Goal: Task Accomplishment & Management: Manage account settings

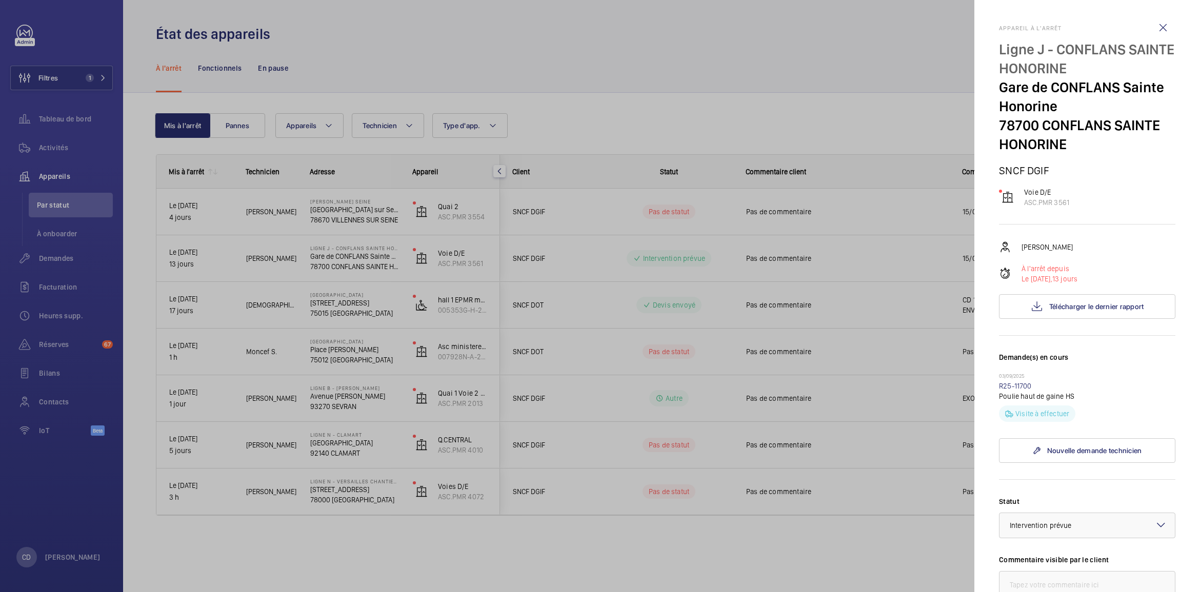
click at [113, 195] on div at bounding box center [600, 296] width 1200 height 592
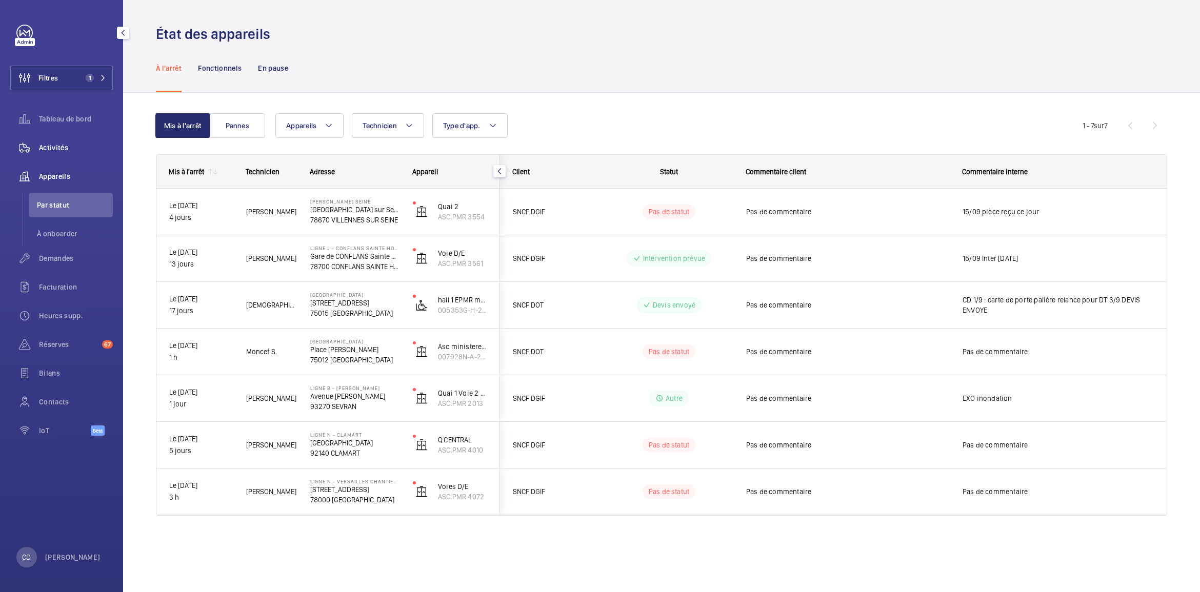
click at [63, 156] on div "Activités" at bounding box center [61, 147] width 103 height 25
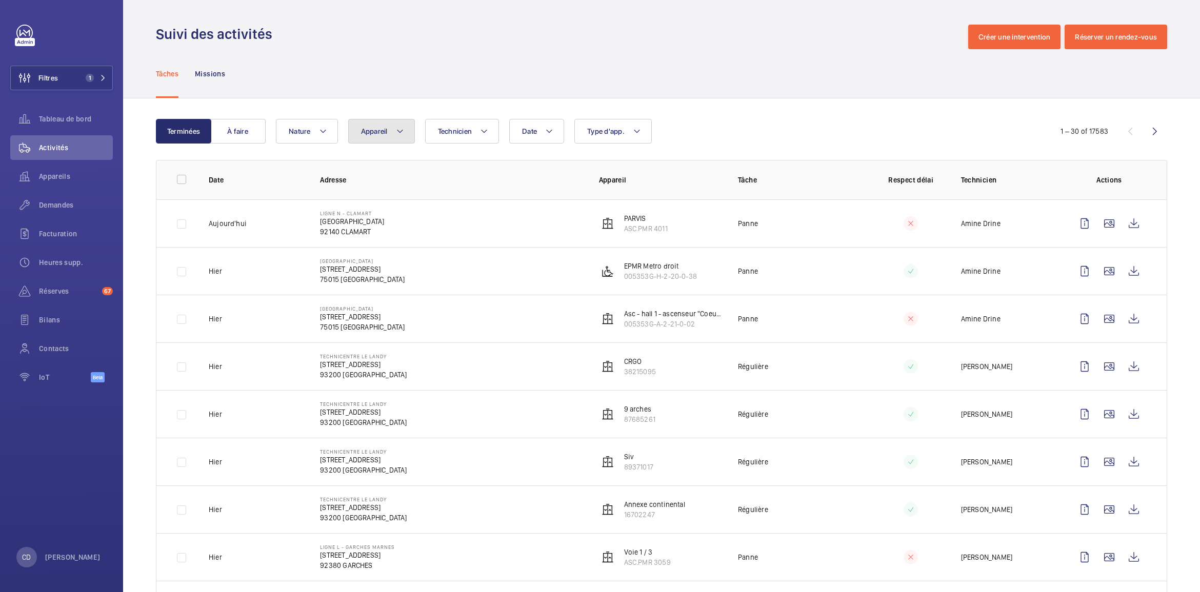
click at [367, 127] on span "Appareil" at bounding box center [374, 131] width 27 height 8
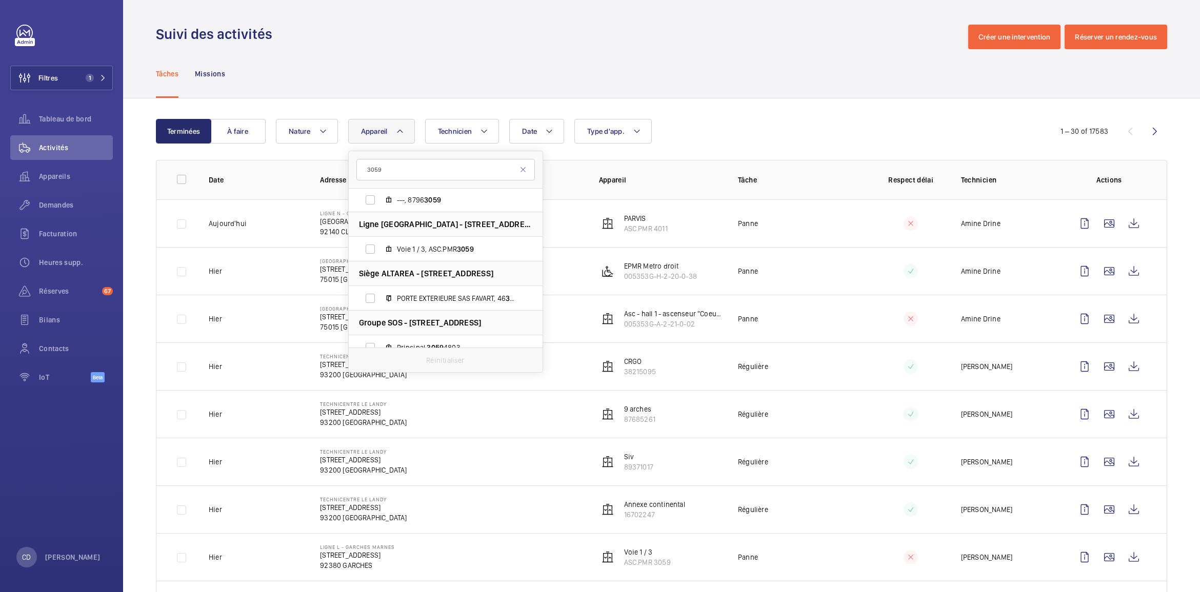
scroll to position [296, 0]
type input "3059"
click at [413, 242] on label "Voie 1 / 3, ASC.PMR 3059" at bounding box center [437, 249] width 177 height 25
click at [381, 242] on input "Voie 1 / 3, ASC.PMR 3059" at bounding box center [370, 250] width 21 height 21
checkbox input "true"
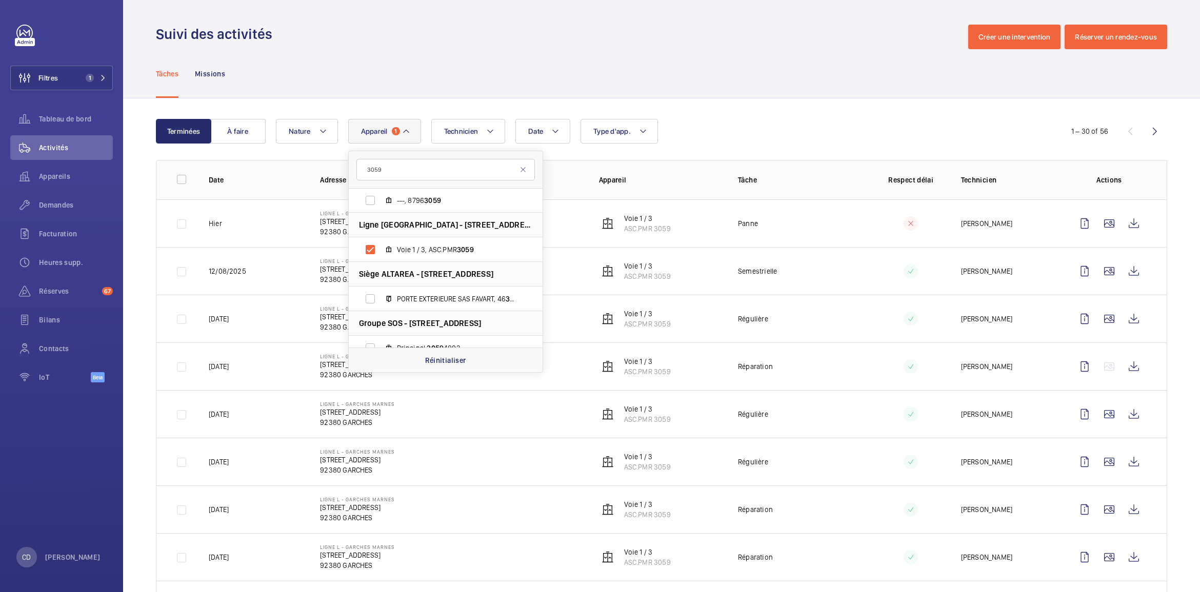
click at [747, 317] on p "Régulière" at bounding box center [753, 319] width 30 height 10
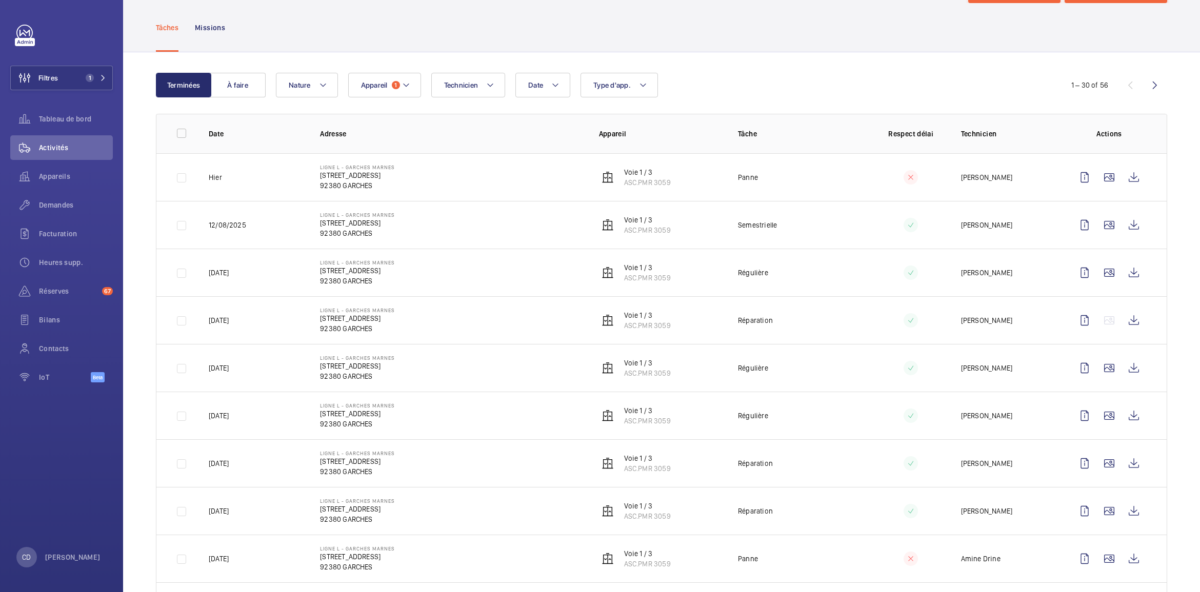
scroll to position [47, 0]
click at [1122, 178] on wm-front-icon-button at bounding box center [1134, 177] width 25 height 25
click at [552, 177] on td "Ligne [GEOGRAPHIC_DATA] [STREET_ADDRESS]" at bounding box center [443, 177] width 278 height 48
click at [73, 180] on span "Appareils" at bounding box center [76, 176] width 74 height 10
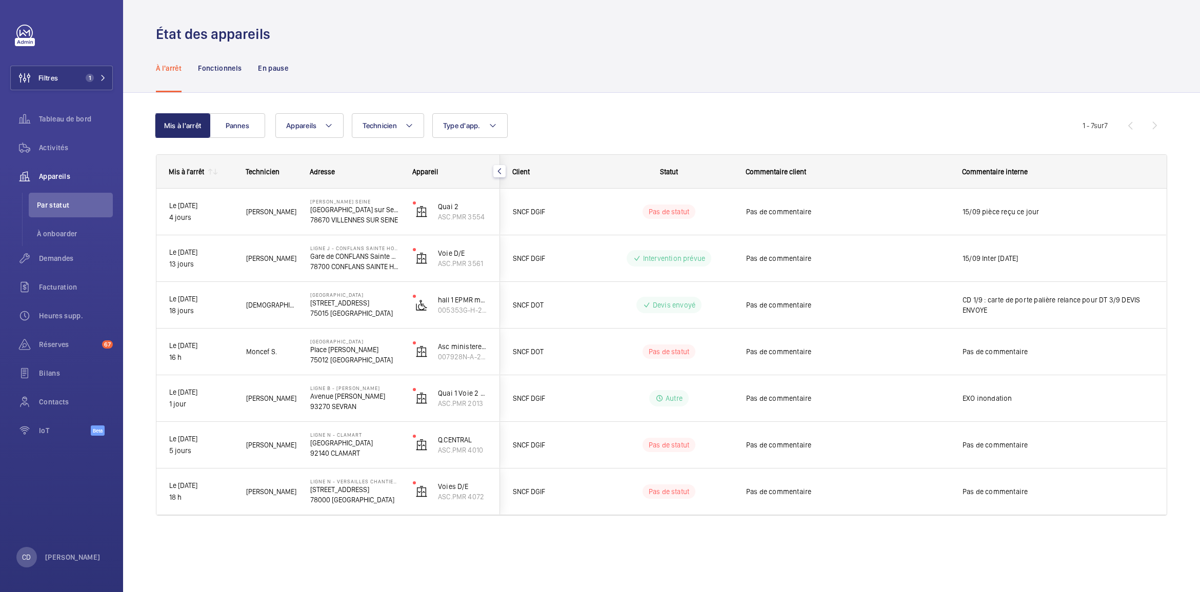
click at [209, 168] on mat-icon at bounding box center [210, 172] width 8 height 8
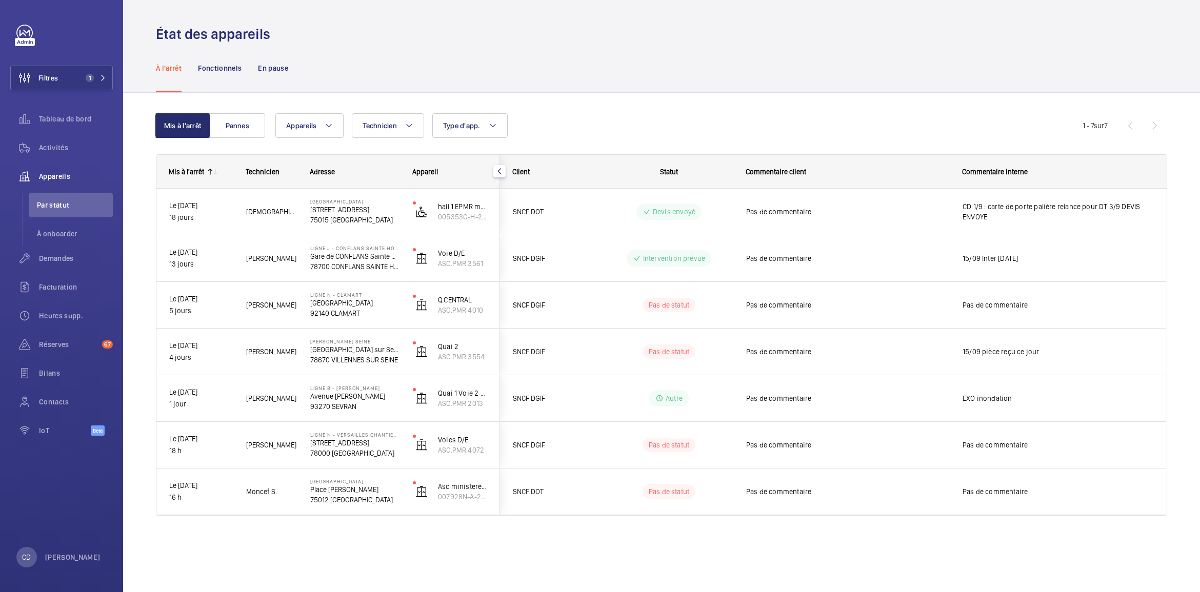
click at [217, 172] on mat-icon at bounding box center [215, 172] width 8 height 8
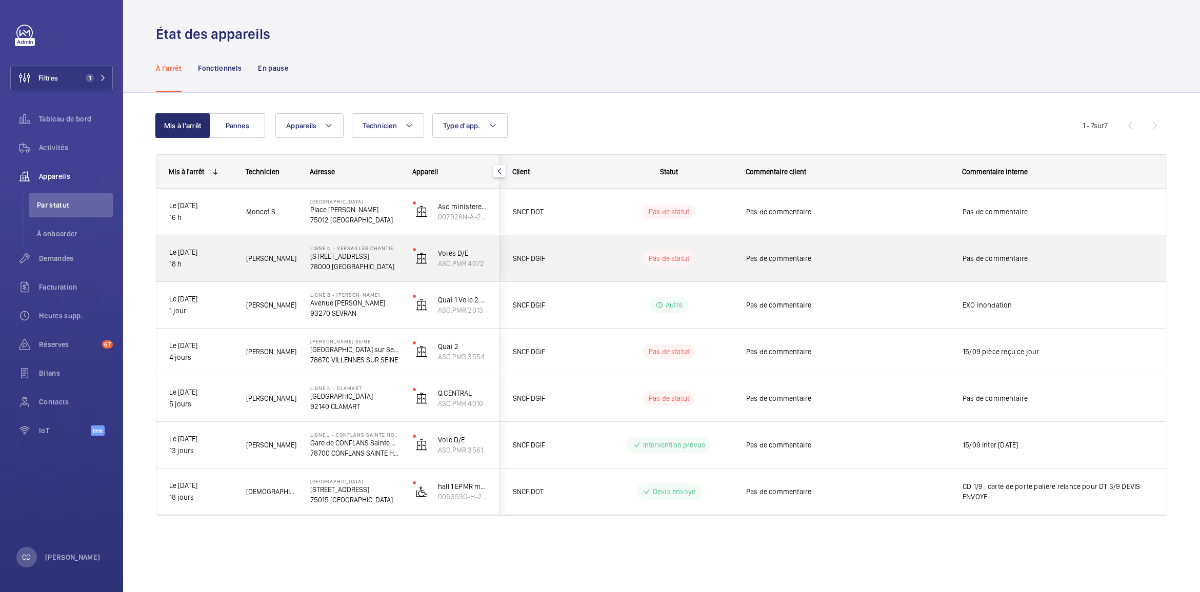
click at [579, 245] on div "SNCF DGIF" at bounding box center [546, 259] width 91 height 32
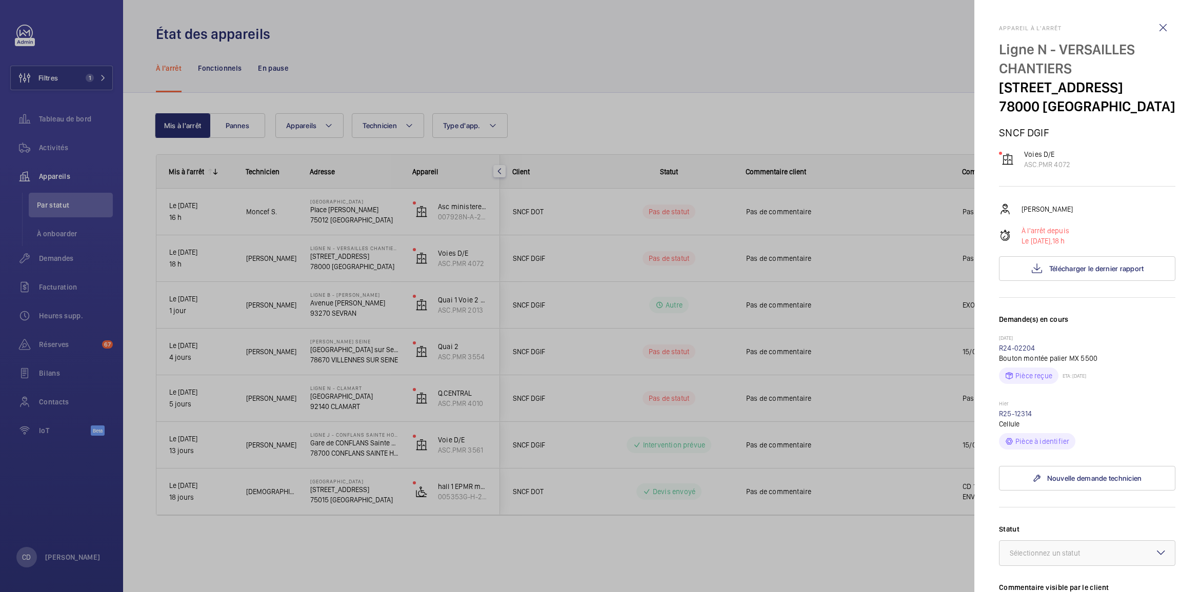
click at [662, 276] on div at bounding box center [600, 296] width 1200 height 592
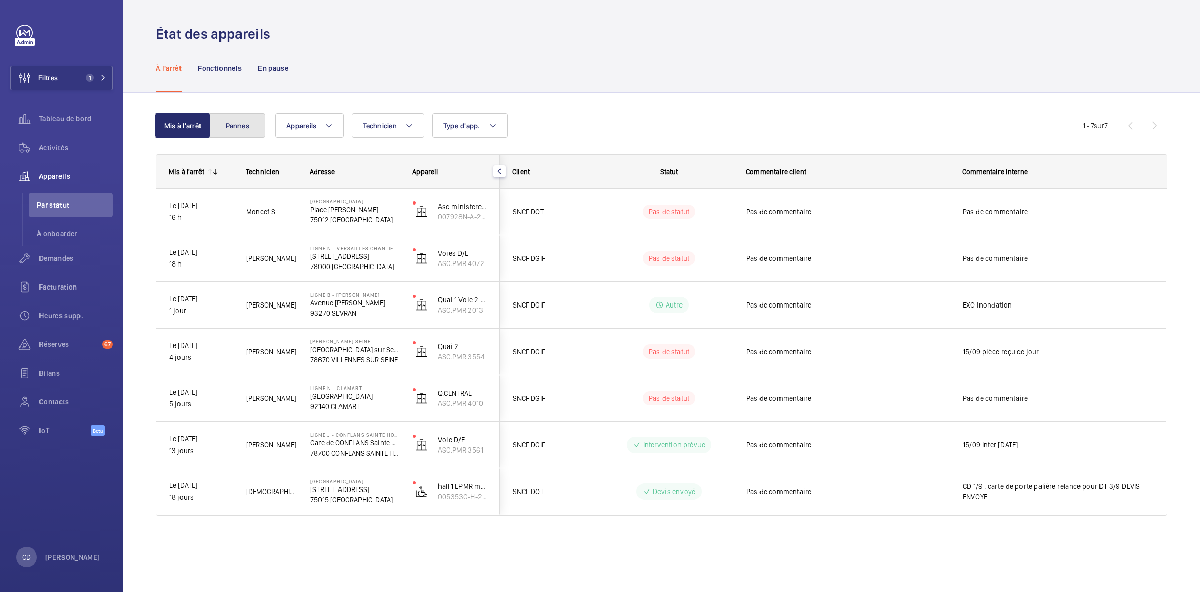
click at [264, 126] on button "Pannes" at bounding box center [237, 125] width 55 height 25
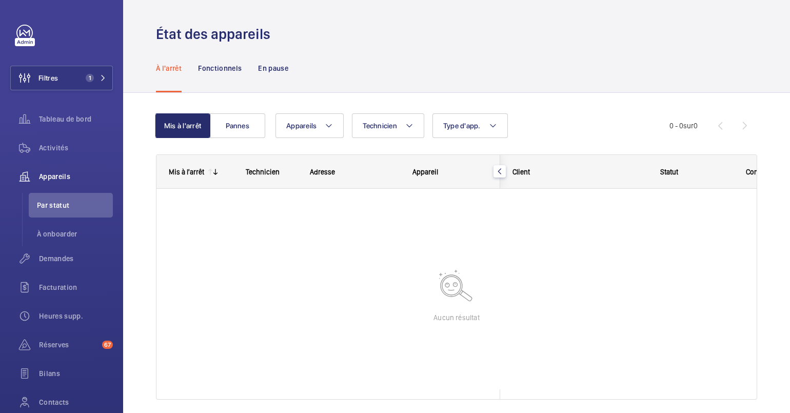
click at [185, 170] on div "Mis à l'arrêt" at bounding box center [186, 172] width 35 height 8
click at [81, 141] on div "Activités" at bounding box center [61, 147] width 103 height 25
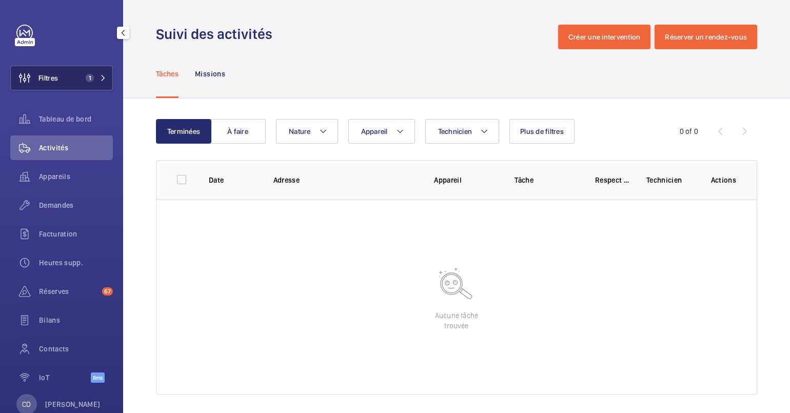
click at [83, 88] on button "Filtres 1" at bounding box center [61, 78] width 103 height 25
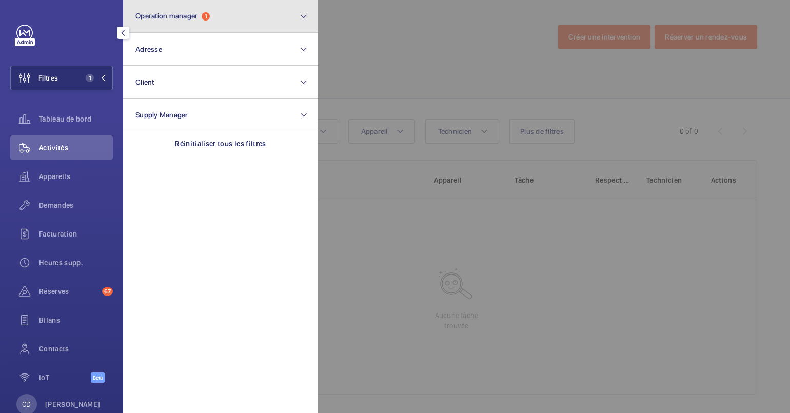
click at [182, 29] on button "Operation manager 1" at bounding box center [220, 16] width 195 height 33
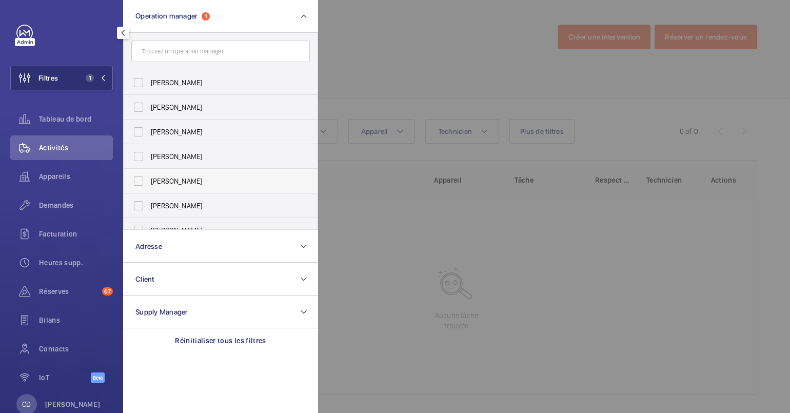
click at [157, 180] on span "[PERSON_NAME]" at bounding box center [221, 181] width 141 height 10
click at [149, 180] on input "[PERSON_NAME]" at bounding box center [138, 181] width 21 height 21
checkbox input "true"
click at [450, 230] on div at bounding box center [713, 206] width 790 height 413
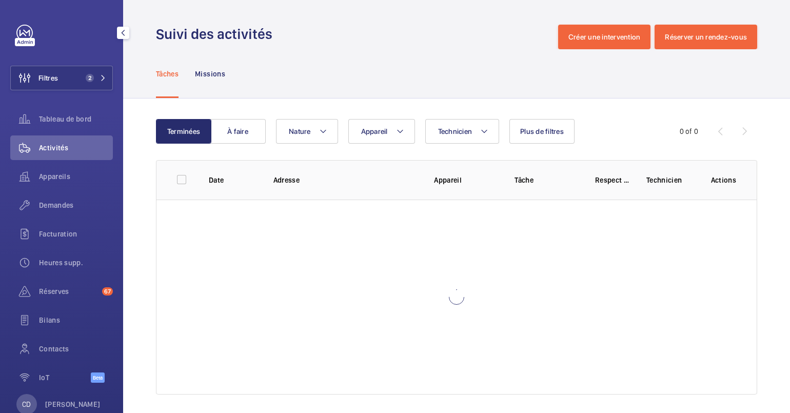
click at [450, 230] on div at bounding box center [456, 297] width 600 height 195
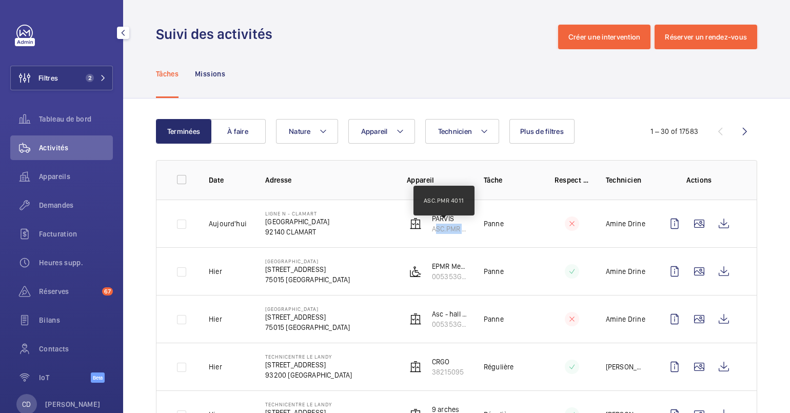
click at [450, 230] on p "ASC.PMR 4011" at bounding box center [449, 229] width 35 height 10
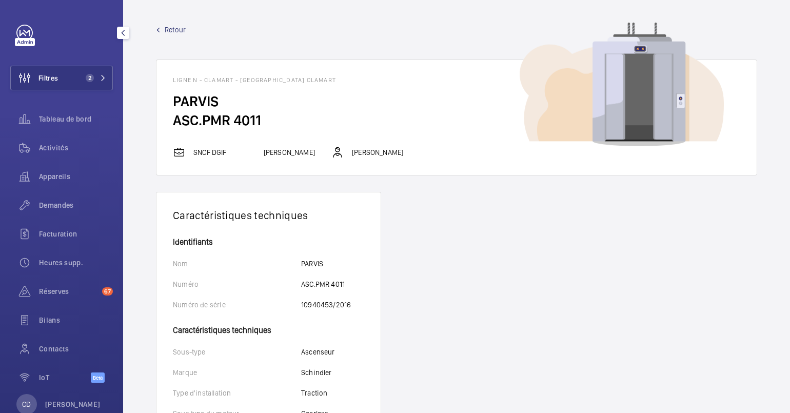
click at [51, 83] on span "Filtres" at bounding box center [34, 78] width 47 height 25
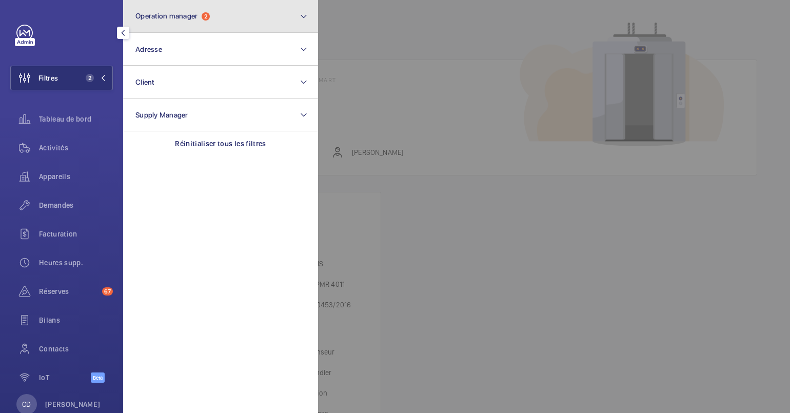
click at [182, 25] on button "Operation manager 2" at bounding box center [220, 16] width 195 height 33
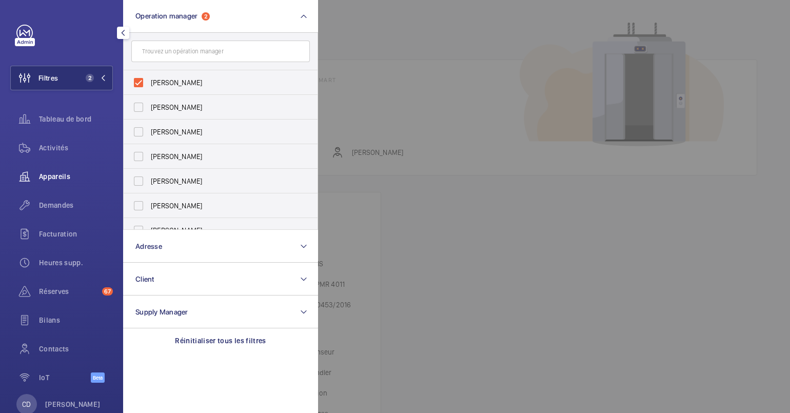
click at [46, 185] on div "Appareils" at bounding box center [61, 176] width 103 height 25
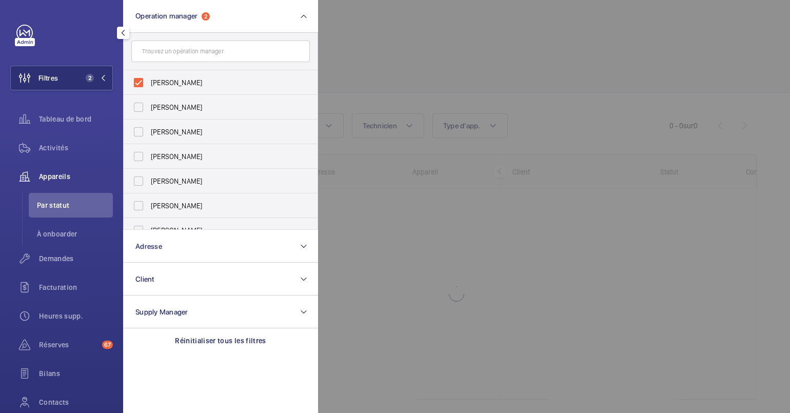
click at [504, 258] on div at bounding box center [713, 206] width 790 height 413
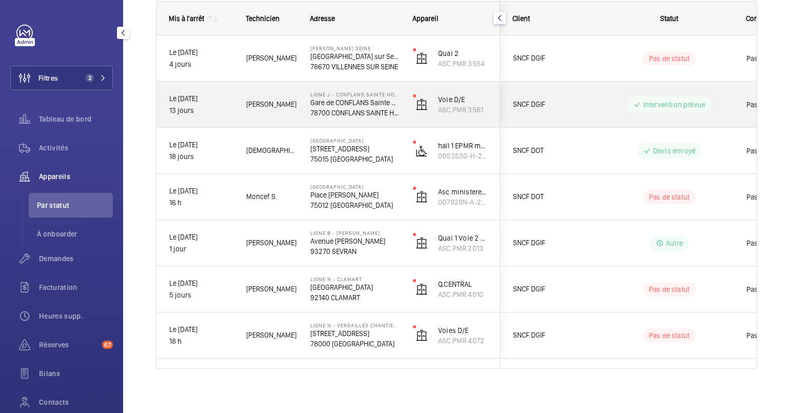
scroll to position [155, 0]
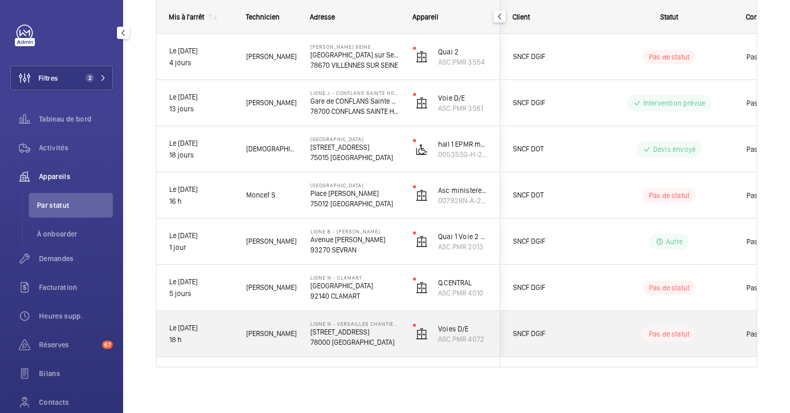
click at [417, 351] on div "Voies D/E ASC.PMR 4072" at bounding box center [450, 334] width 99 height 46
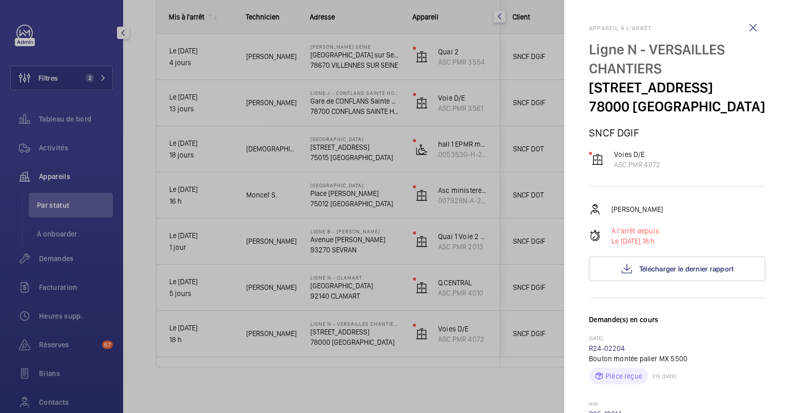
click at [281, 366] on div at bounding box center [395, 206] width 790 height 413
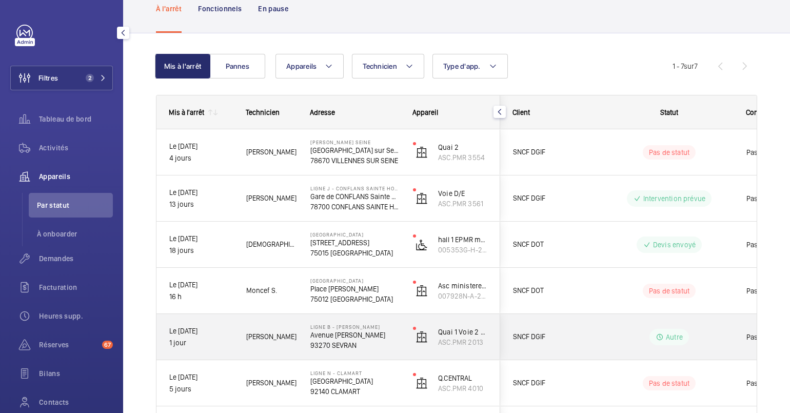
scroll to position [58, 0]
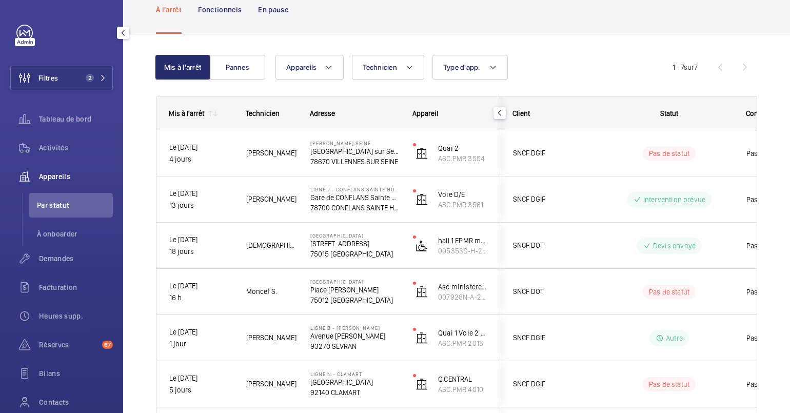
click at [217, 109] on mat-icon at bounding box center [215, 113] width 8 height 8
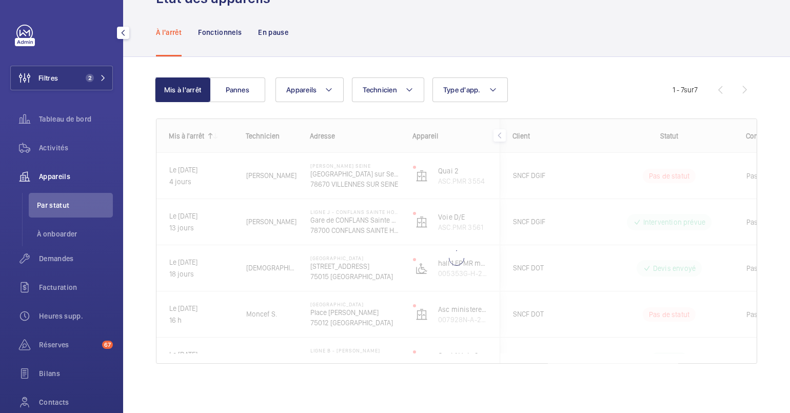
scroll to position [58, 0]
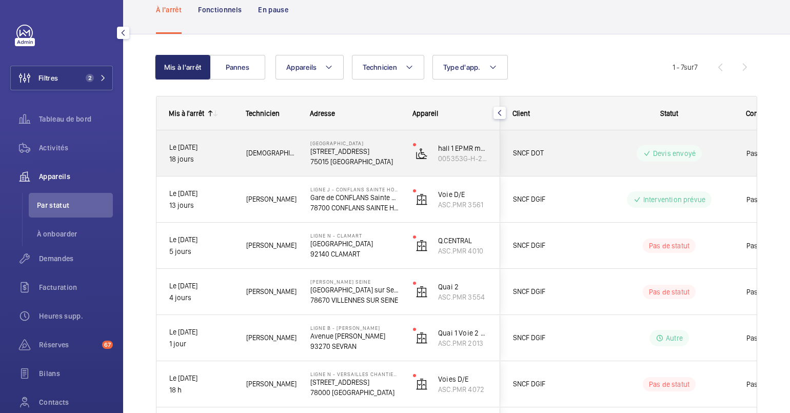
click at [248, 158] on div "[DEMOGRAPHIC_DATA][PERSON_NAME]" at bounding box center [265, 153] width 63 height 32
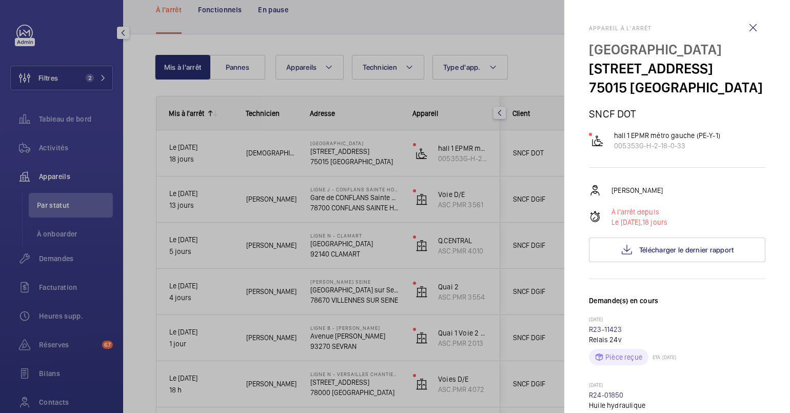
click at [220, 116] on div at bounding box center [395, 206] width 790 height 413
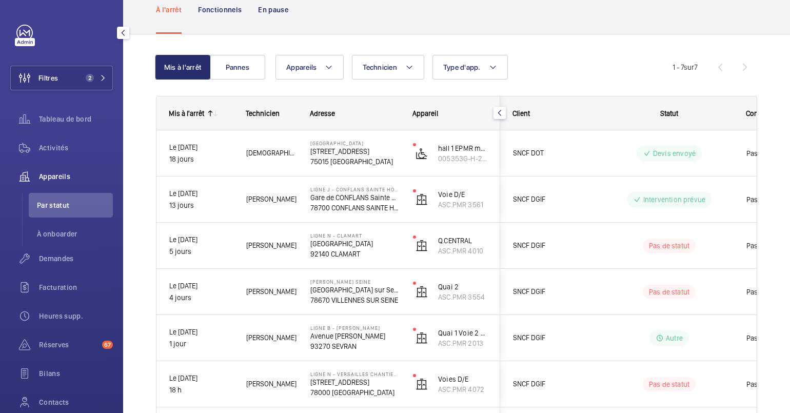
click at [215, 115] on mat-icon at bounding box center [215, 113] width 8 height 8
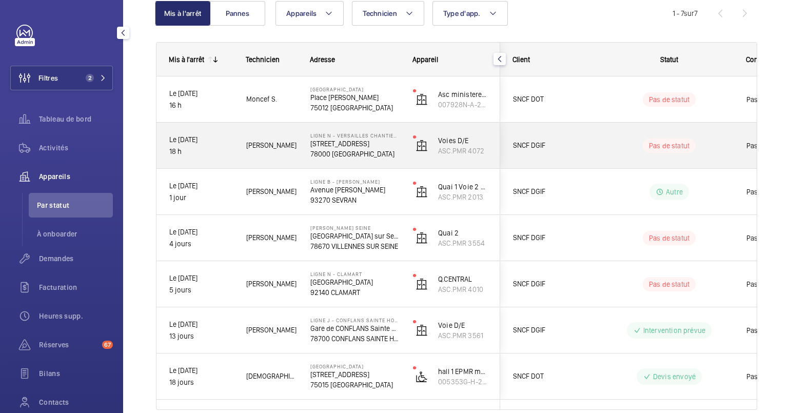
scroll to position [158, 0]
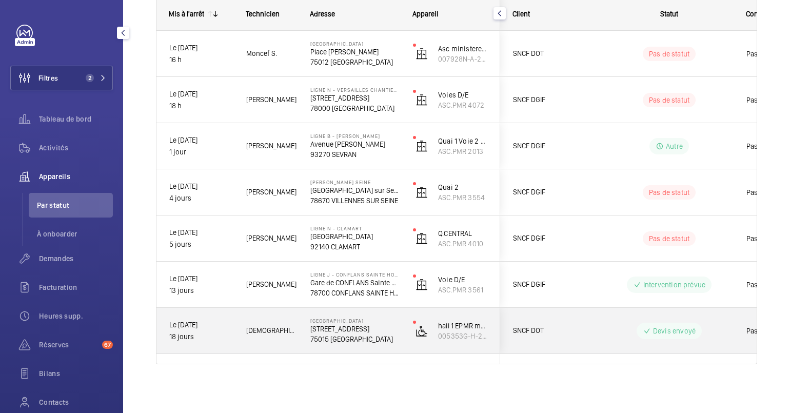
click at [249, 343] on div "[DEMOGRAPHIC_DATA][PERSON_NAME]" at bounding box center [265, 330] width 63 height 32
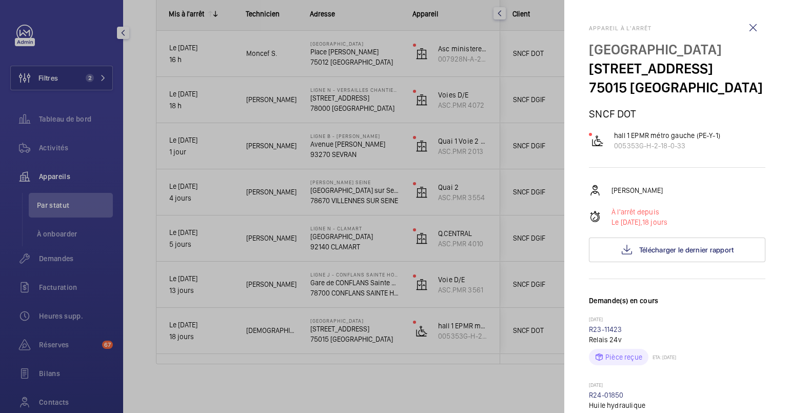
scroll to position [132, 0]
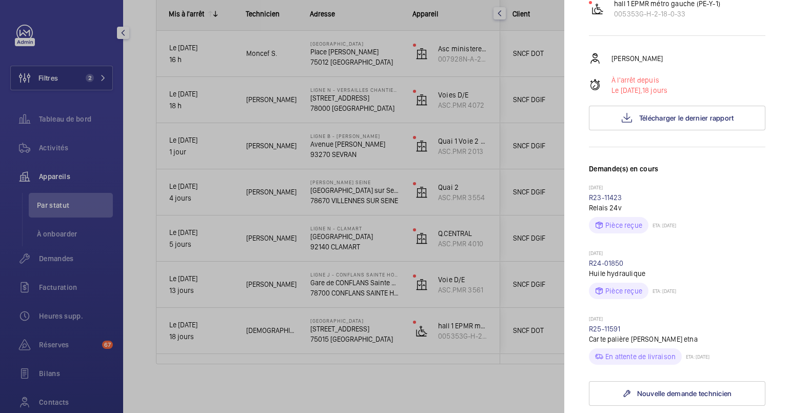
click at [323, 343] on div at bounding box center [395, 206] width 790 height 413
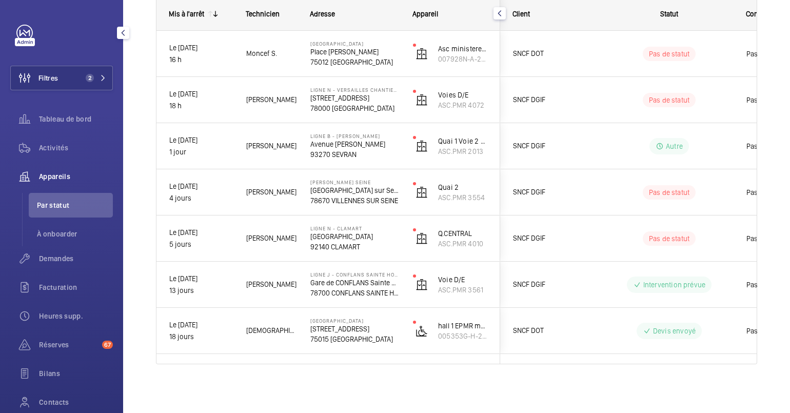
scroll to position [0, 0]
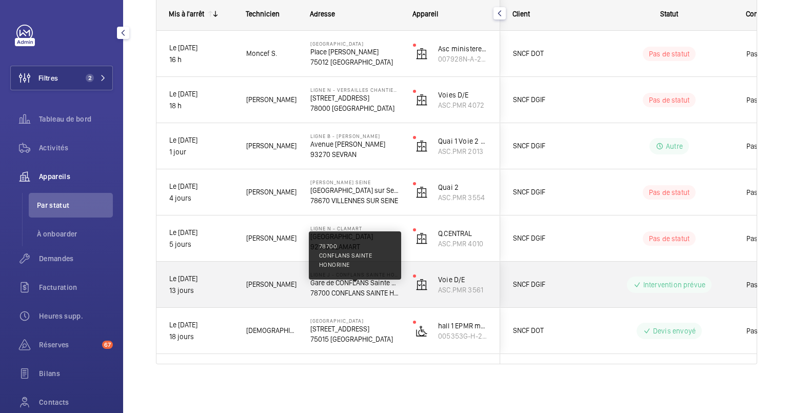
click at [348, 289] on p "78700 CONFLANS SAINTE HONORINE" at bounding box center [354, 293] width 89 height 10
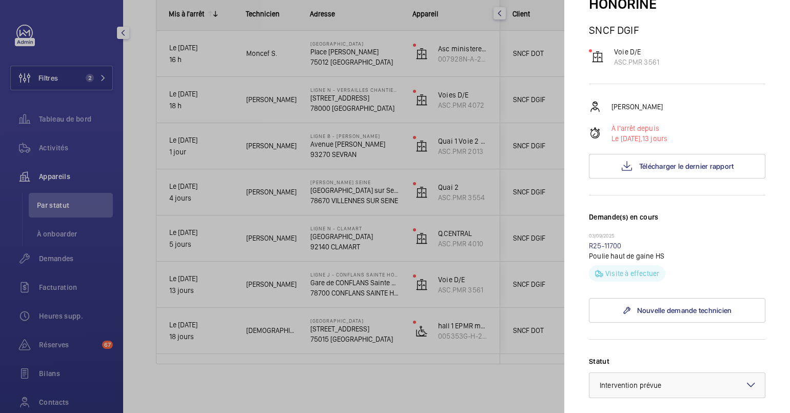
scroll to position [141, 0]
click at [342, 245] on div at bounding box center [395, 206] width 790 height 413
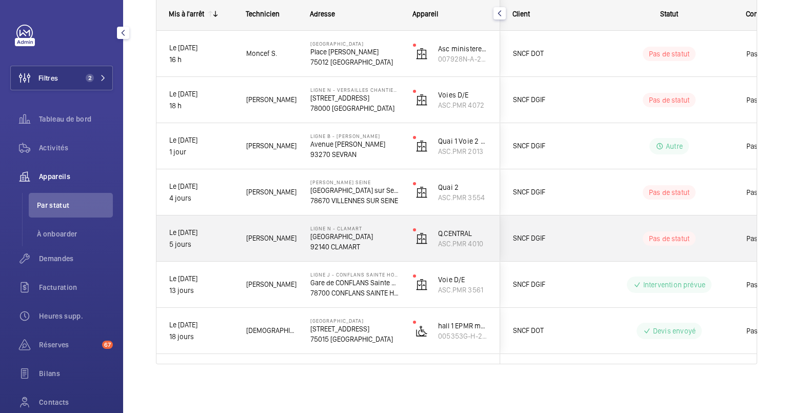
click at [351, 246] on p "92140 CLAMART" at bounding box center [354, 247] width 89 height 10
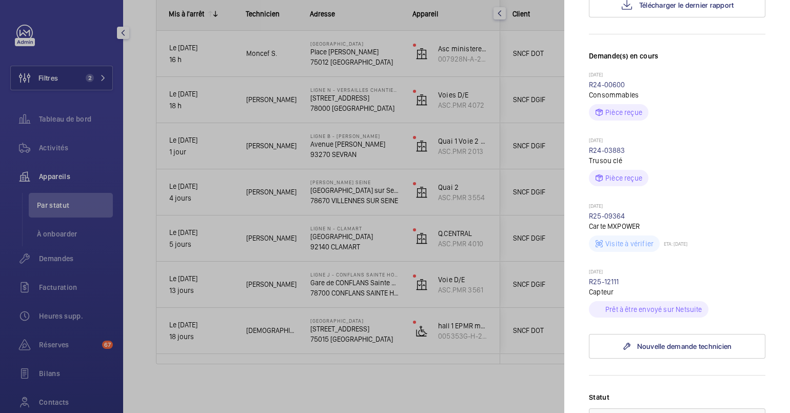
scroll to position [261, 0]
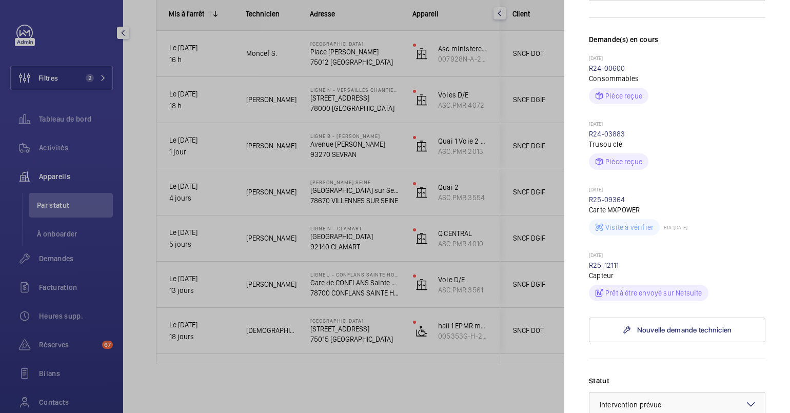
click at [350, 167] on div at bounding box center [395, 206] width 790 height 413
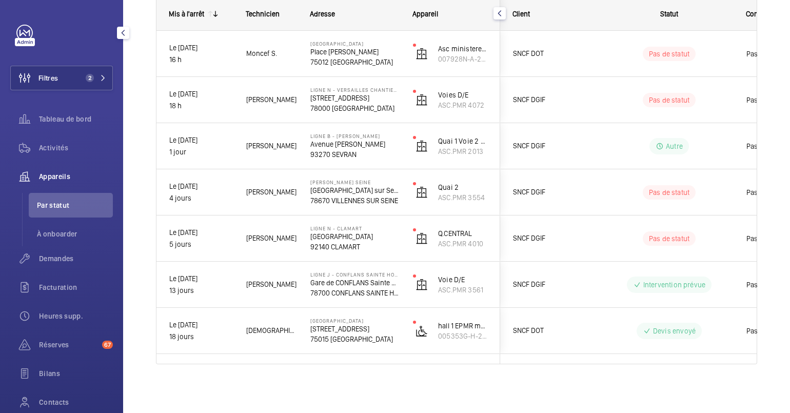
scroll to position [0, 0]
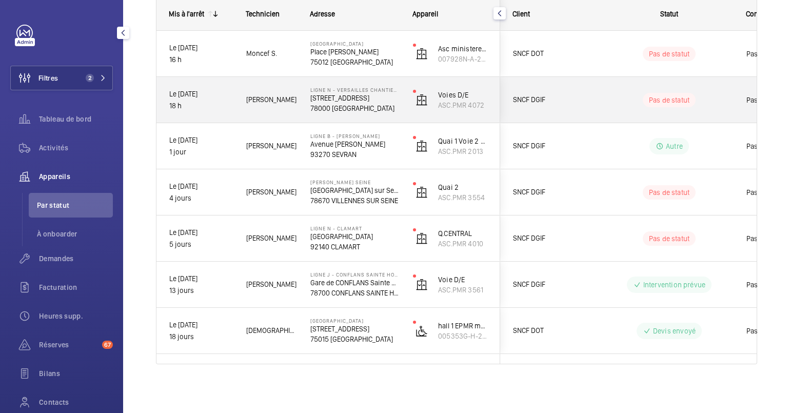
click at [371, 90] on p "Ligne N - VERSAILLES CHANTIERS" at bounding box center [354, 90] width 89 height 6
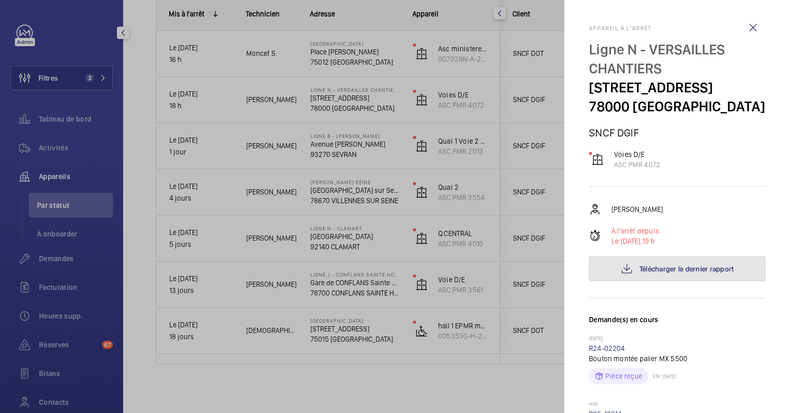
click at [636, 281] on button "Télécharger le dernier rapport" at bounding box center [677, 268] width 176 height 25
click at [280, 156] on div at bounding box center [395, 206] width 790 height 413
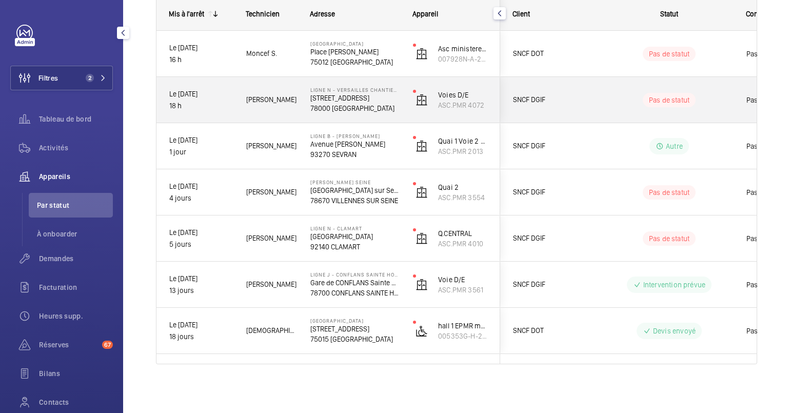
click at [324, 83] on div "Ligne N - VERSAILLES CHANTIERS 4 RUE DE L'ABBE ROUSSEAUX 78000 VERSAILLES" at bounding box center [349, 100] width 102 height 46
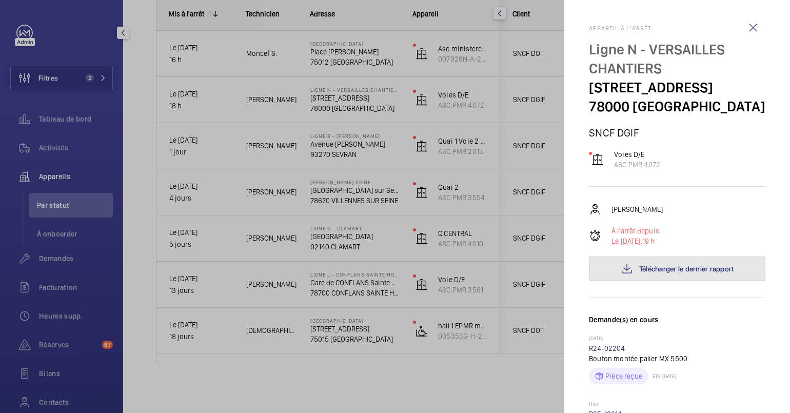
click at [724, 281] on button "Télécharger le dernier rapport" at bounding box center [677, 268] width 176 height 25
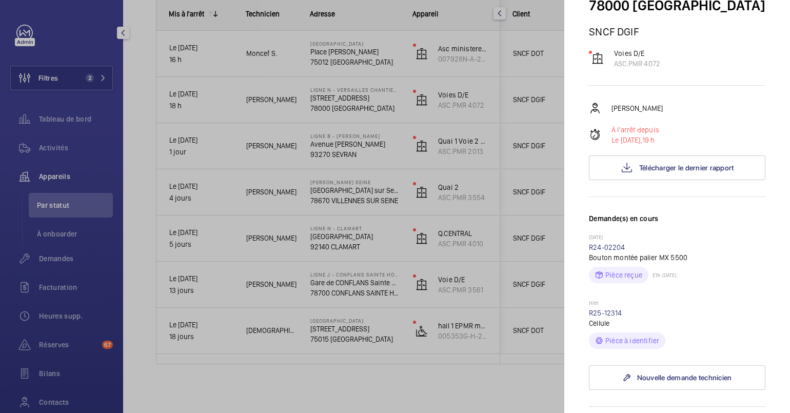
scroll to position [165, 0]
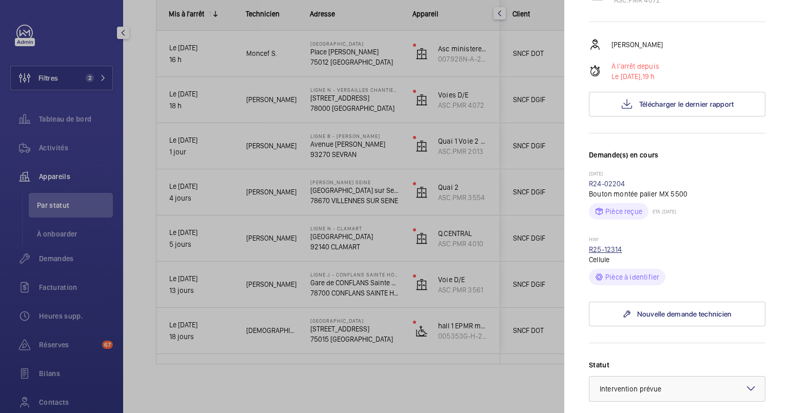
click at [608, 253] on link "R25-12314" at bounding box center [605, 249] width 33 height 8
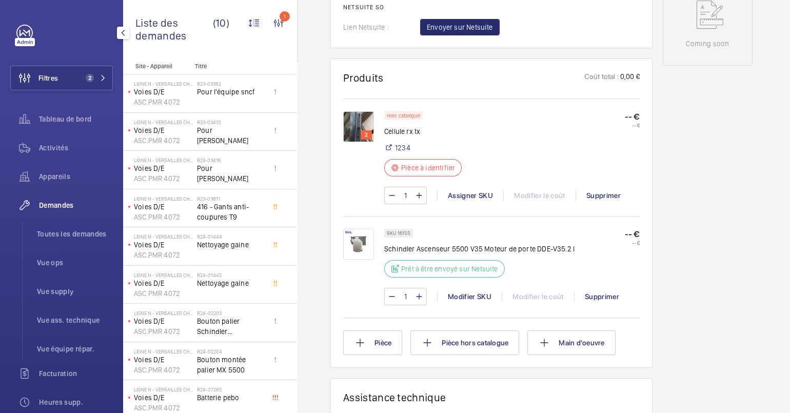
scroll to position [552, 0]
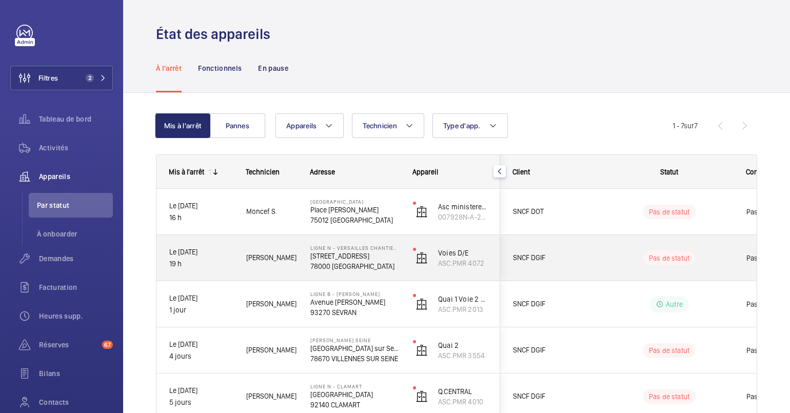
click at [345, 246] on p "Ligne N - VERSAILLES CHANTIERS" at bounding box center [354, 248] width 89 height 6
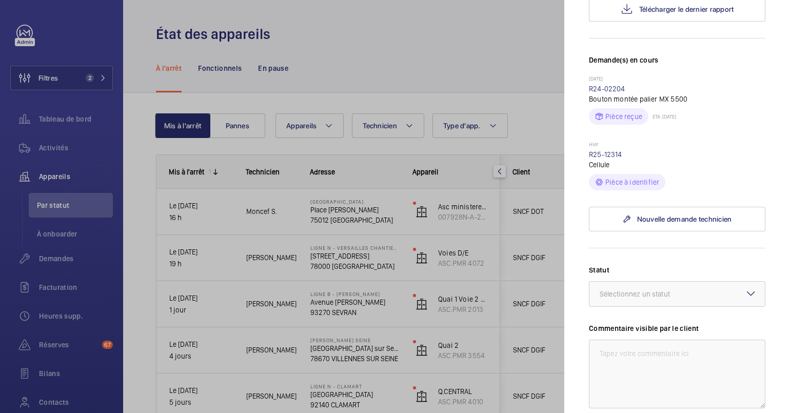
scroll to position [270, 0]
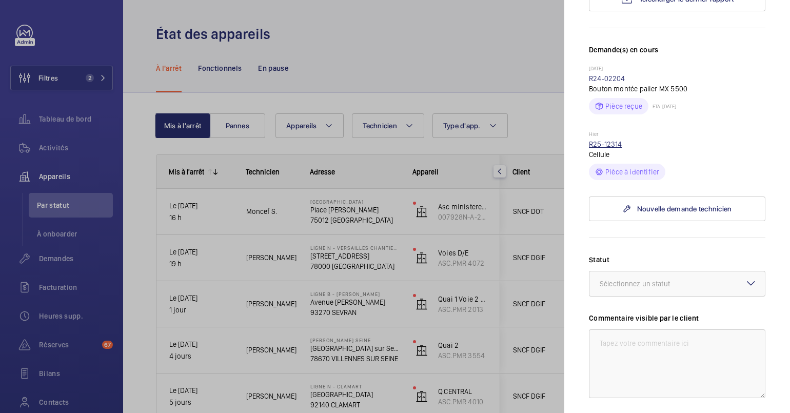
click at [610, 148] on link "R25-12314" at bounding box center [605, 144] width 33 height 8
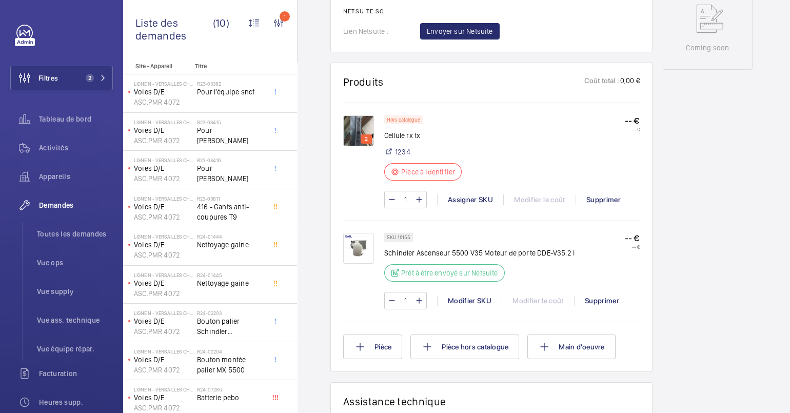
scroll to position [547, 0]
click at [592, 196] on div "Supprimer" at bounding box center [602, 199] width 55 height 10
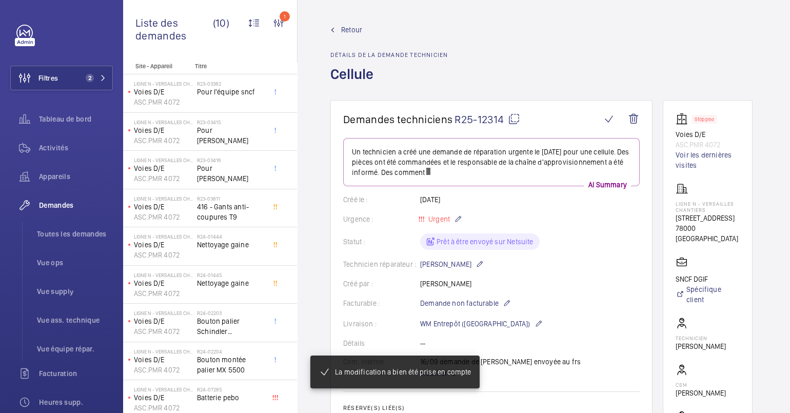
scroll to position [136, 0]
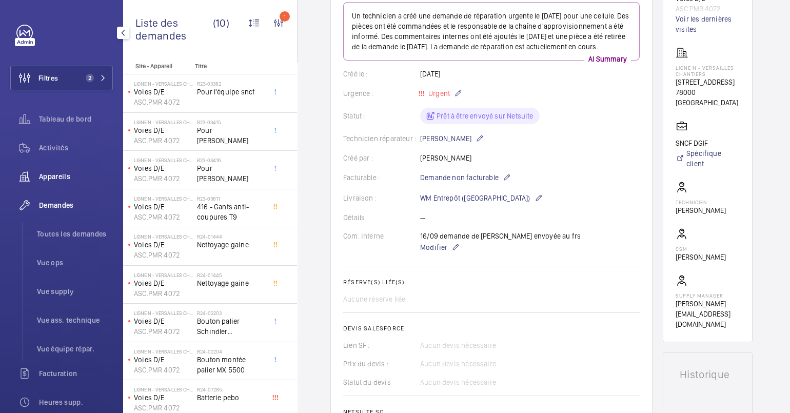
click at [61, 179] on span "Appareils" at bounding box center [76, 176] width 74 height 10
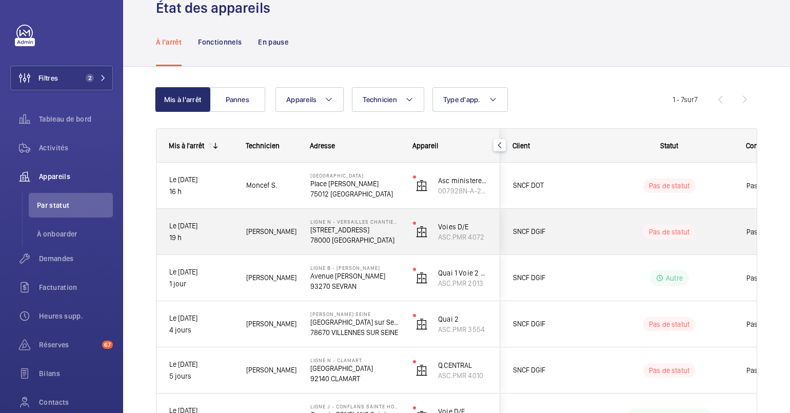
scroll to position [27, 0]
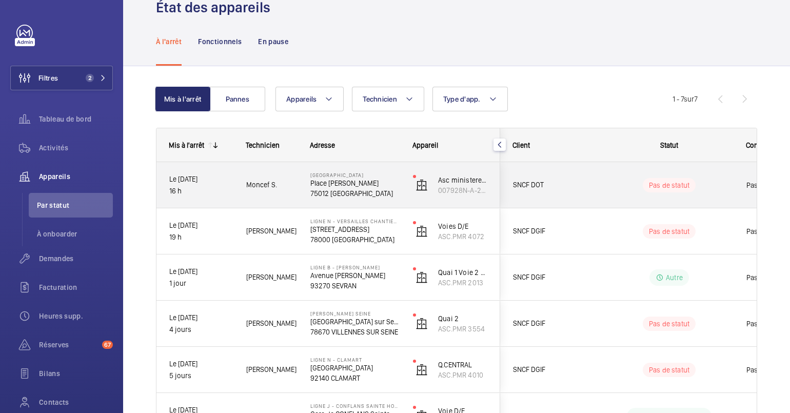
click at [320, 182] on p "Place [PERSON_NAME]" at bounding box center [354, 183] width 89 height 10
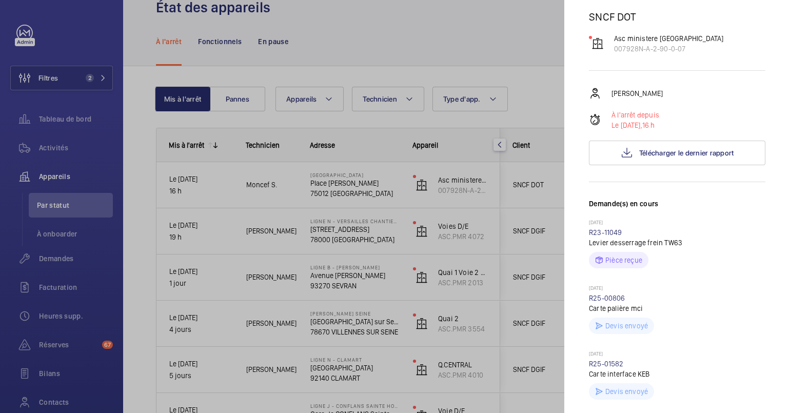
scroll to position [101, 0]
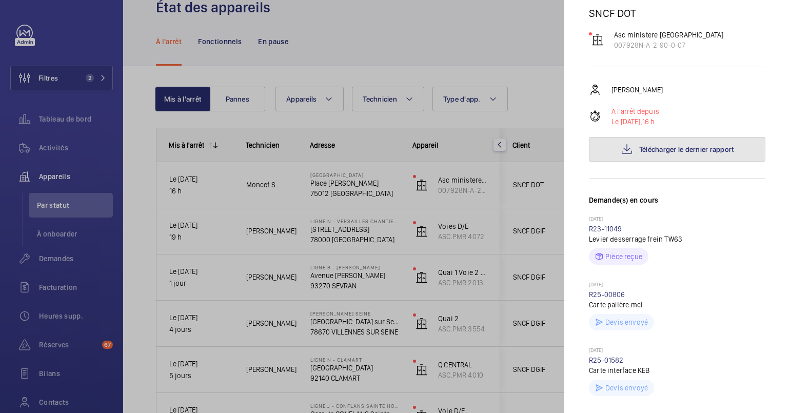
click at [680, 138] on button "Télécharger le dernier rapport" at bounding box center [677, 149] width 176 height 25
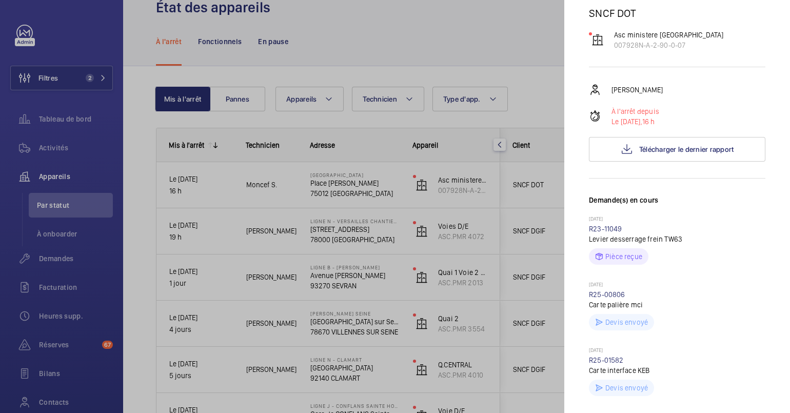
click at [321, 285] on div at bounding box center [395, 206] width 790 height 413
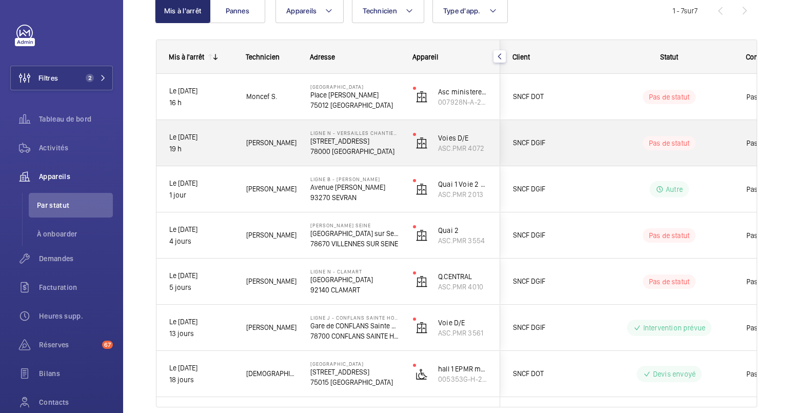
scroll to position [158, 0]
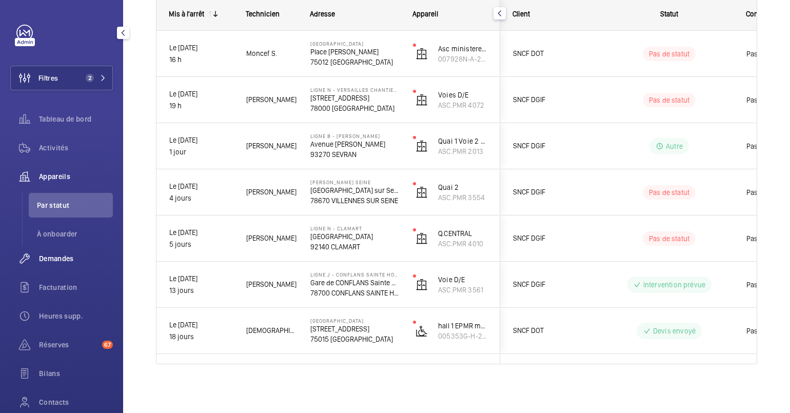
click at [39, 256] on span "Demandes" at bounding box center [76, 258] width 74 height 10
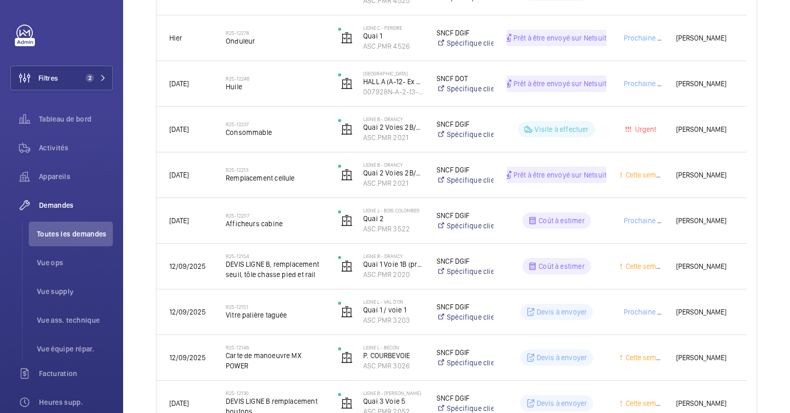
scroll to position [432, 0]
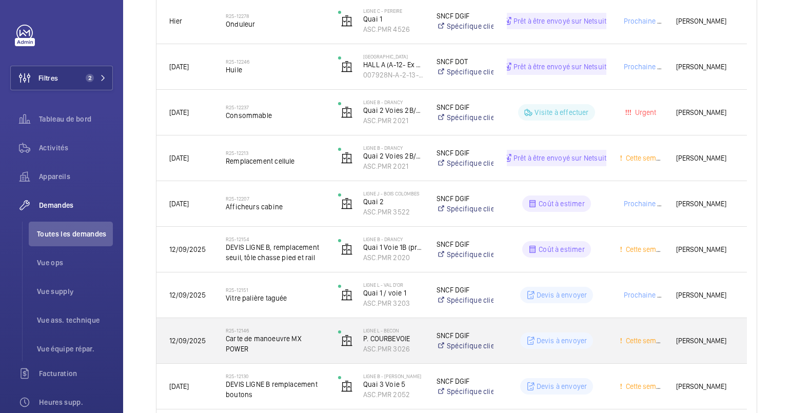
click at [277, 348] on span "Carte de manoeuvre MX POWER" at bounding box center [275, 343] width 99 height 21
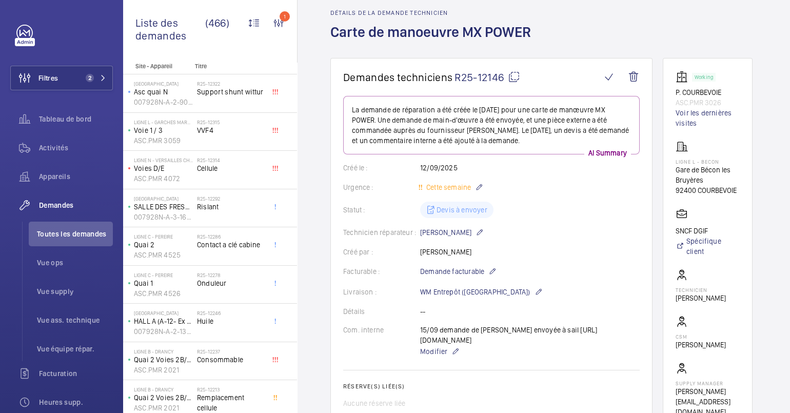
scroll to position [43, 0]
